Goal: Find specific page/section: Find specific page/section

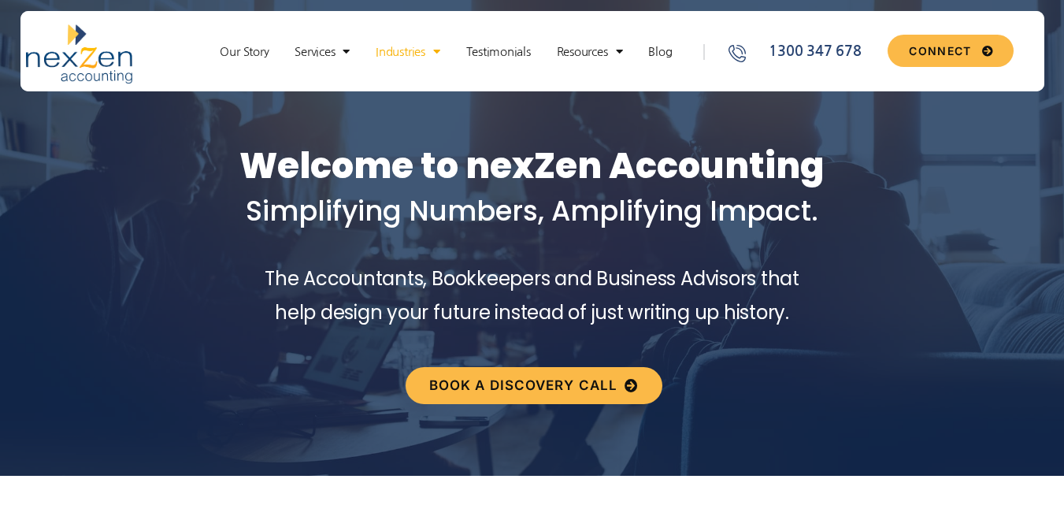
click at [421, 50] on link "Industries" at bounding box center [408, 52] width 80 height 16
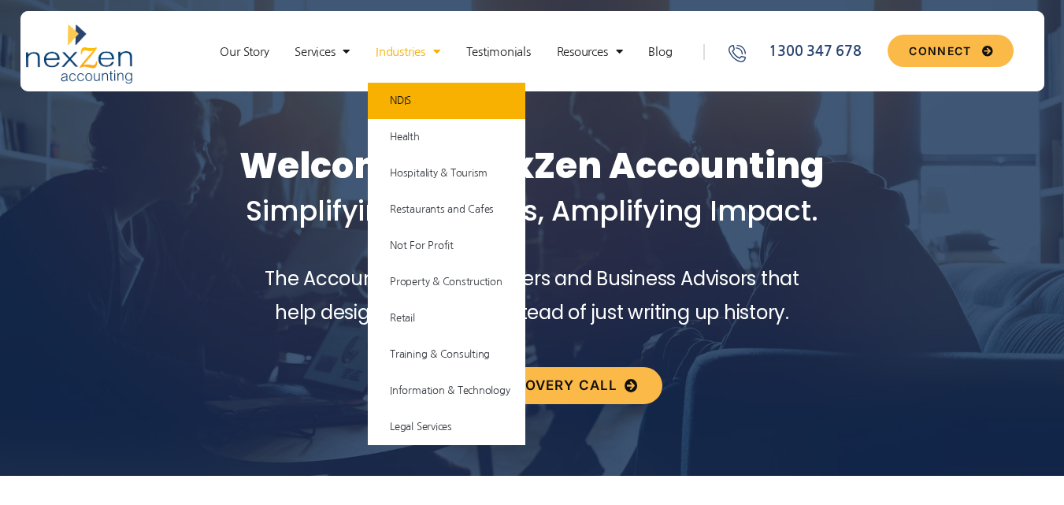
click at [421, 95] on link "NDIS" at bounding box center [446, 101] width 157 height 36
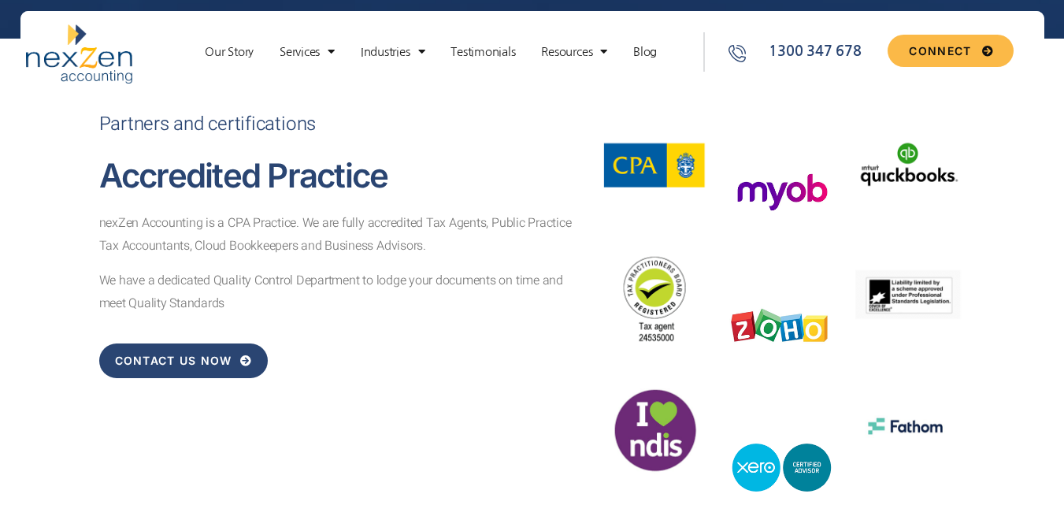
scroll to position [5691, 0]
